Goal: Transaction & Acquisition: Subscribe to service/newsletter

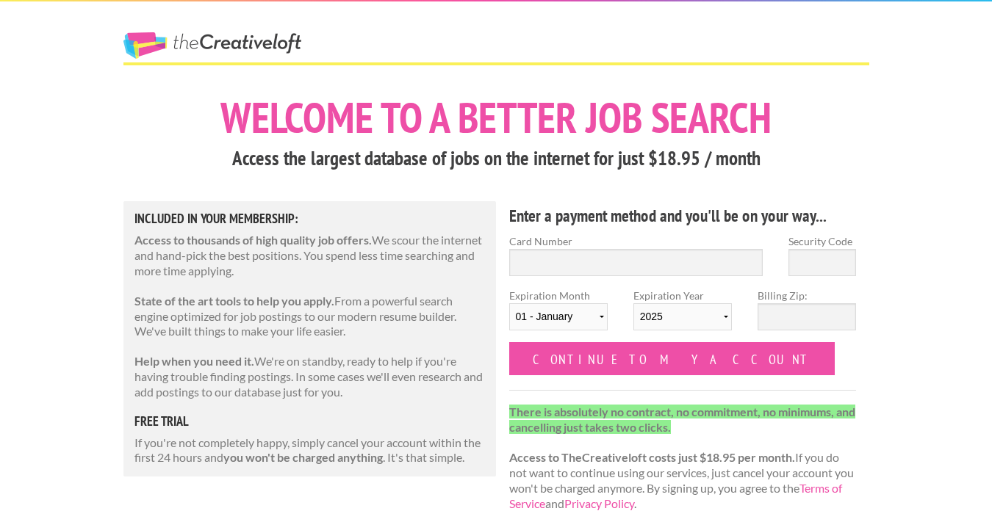
click at [552, 423] on strong "There is absolutely no contract, no commitment, no minimums, and cancelling jus…" at bounding box center [682, 419] width 346 height 29
click at [286, 127] on h1 "Welcome to a better job search" at bounding box center [496, 117] width 746 height 43
click at [191, 54] on link "The Creative Loft" at bounding box center [212, 45] width 178 height 26
